Goal: Transaction & Acquisition: Purchase product/service

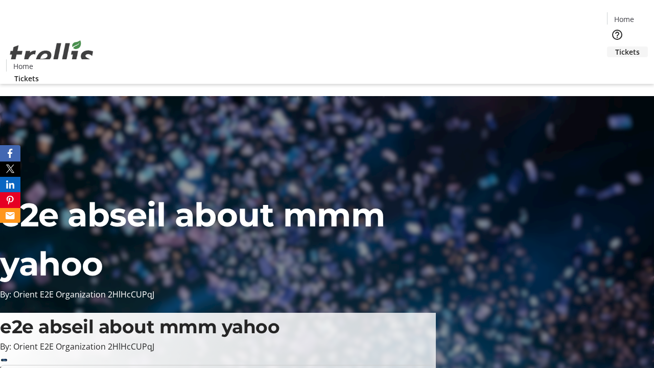
click at [615, 46] on span "Tickets" at bounding box center [627, 51] width 25 height 11
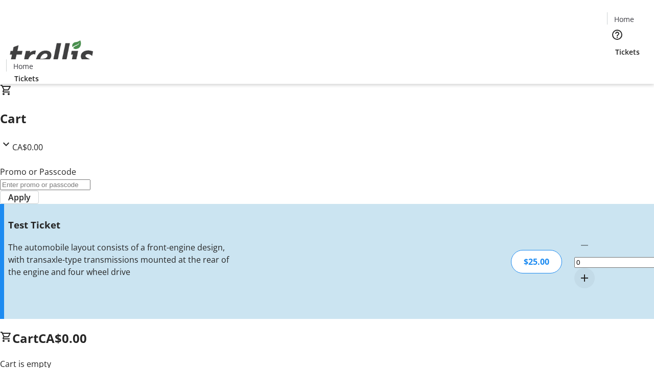
click at [578, 272] on mat-icon "Increment by one" at bounding box center [584, 278] width 12 height 12
type input "1"
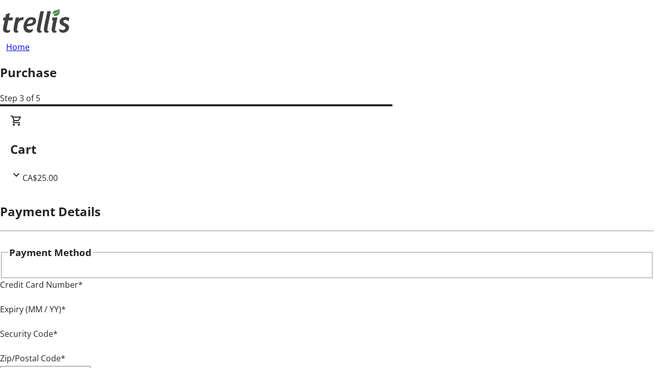
type input "V1Y 0C2"
